Goal: Task Accomplishment & Management: Use online tool/utility

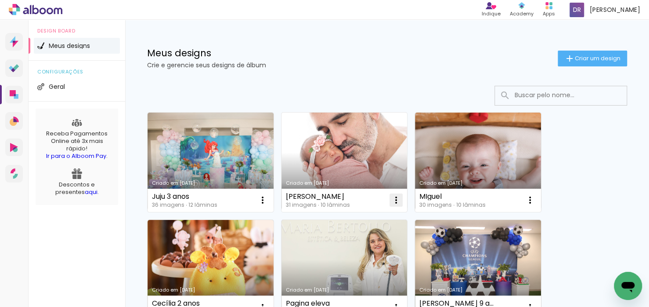
click at [395, 198] on iron-icon at bounding box center [396, 200] width 11 height 11
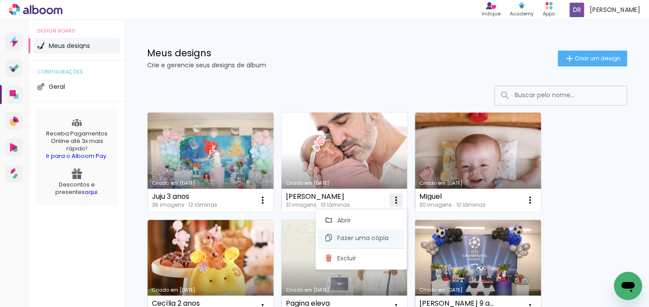
click at [345, 241] on span "Fazer uma cópia" at bounding box center [362, 238] width 51 height 6
type input "Cópia de [PERSON_NAME]"
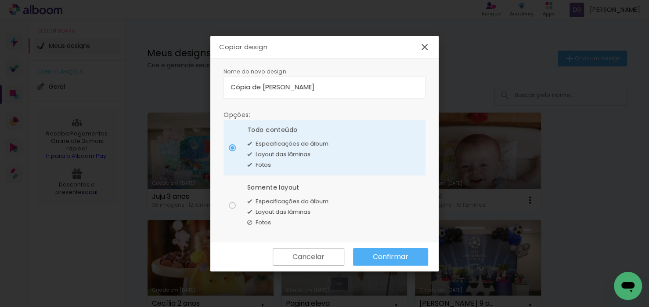
click at [368, 263] on paper-button "Confirmar" at bounding box center [390, 257] width 75 height 18
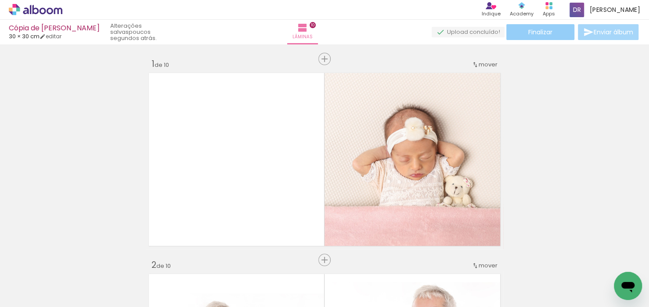
click at [558, 38] on div "Cópia de [PERSON_NAME] 30 × 30 cm editar poucos segundos atrás. Lâminas 10 Fina…" at bounding box center [324, 22] width 649 height 44
click at [554, 35] on paper-button "Finalizar" at bounding box center [541, 32] width 68 height 16
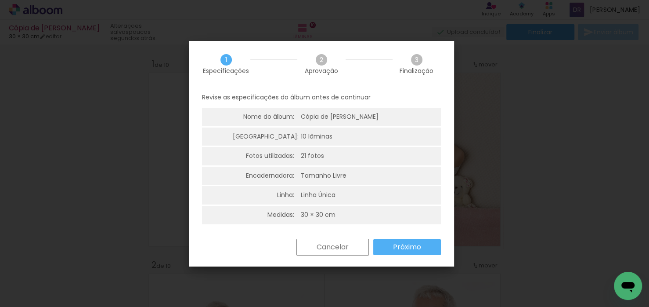
click at [0, 0] on slot "Próximo" at bounding box center [0, 0] width 0 height 0
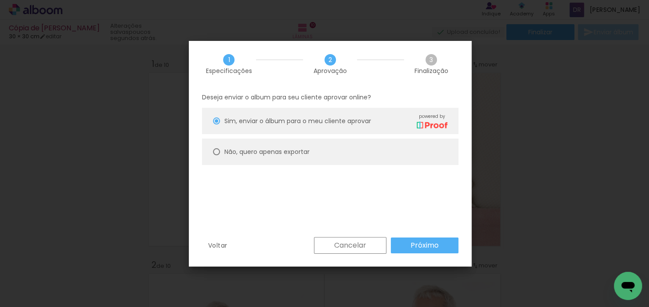
click at [310, 149] on div "Não, quero apenas exportar" at bounding box center [266, 151] width 85 height 9
type paper-radio-button "on"
click at [409, 249] on paper-button "Próximo" at bounding box center [425, 245] width 68 height 16
type input "Alta, 300 DPI"
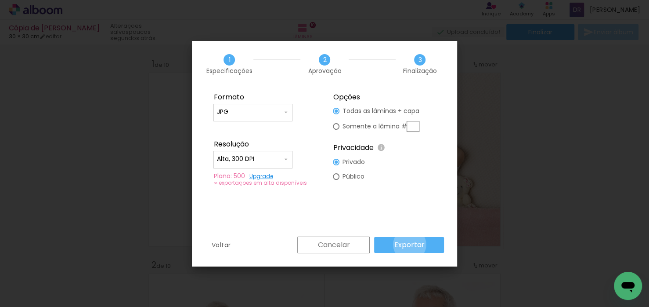
click at [0, 0] on slot "Exportar" at bounding box center [0, 0] width 0 height 0
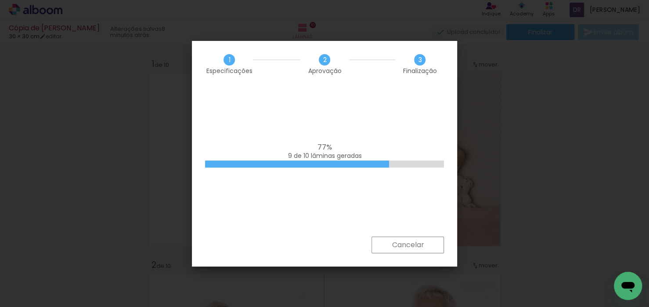
click at [0, 0] on slot "Cancelar" at bounding box center [0, 0] width 0 height 0
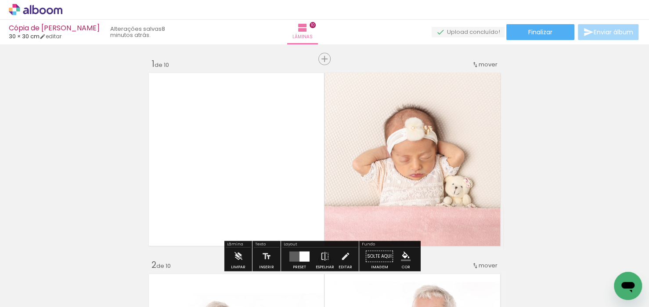
click at [522, 40] on div "Cópia de Maria Amélia 30 × 30 cm editar 8 minutos atrás. Lâminas 10 Finalizar E…" at bounding box center [324, 22] width 649 height 44
click at [529, 33] on span "Finalizar" at bounding box center [541, 32] width 24 height 6
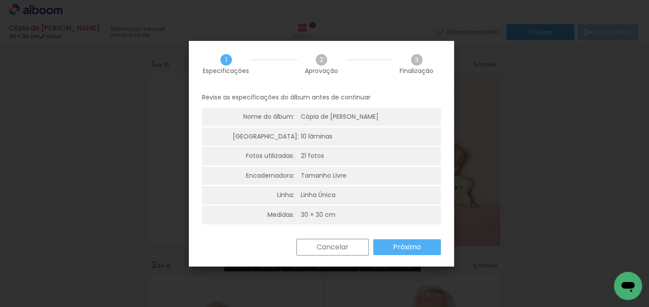
click at [0, 0] on slot "Próximo" at bounding box center [0, 0] width 0 height 0
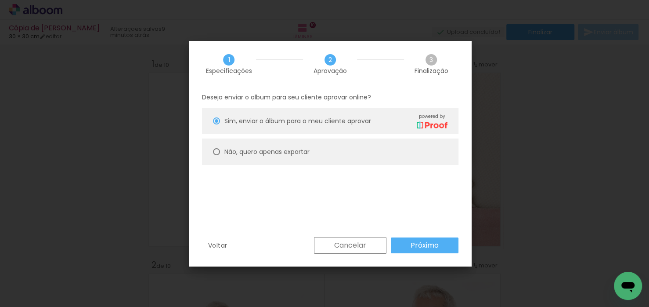
click at [332, 156] on paper-radio-button "Não, quero apenas exportar" at bounding box center [330, 151] width 257 height 26
type paper-radio-button "on"
click at [0, 0] on slot "Próximo" at bounding box center [0, 0] width 0 height 0
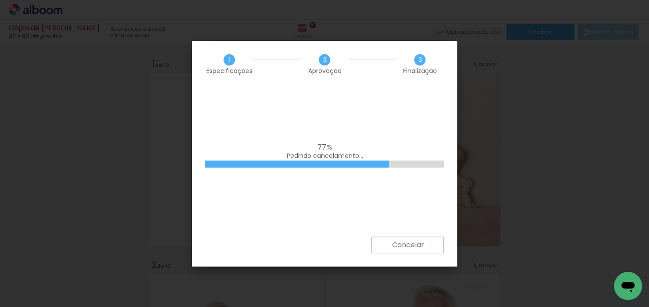
click at [431, 243] on paper-button "Cancelar" at bounding box center [408, 244] width 72 height 17
